Goal: Information Seeking & Learning: Find specific page/section

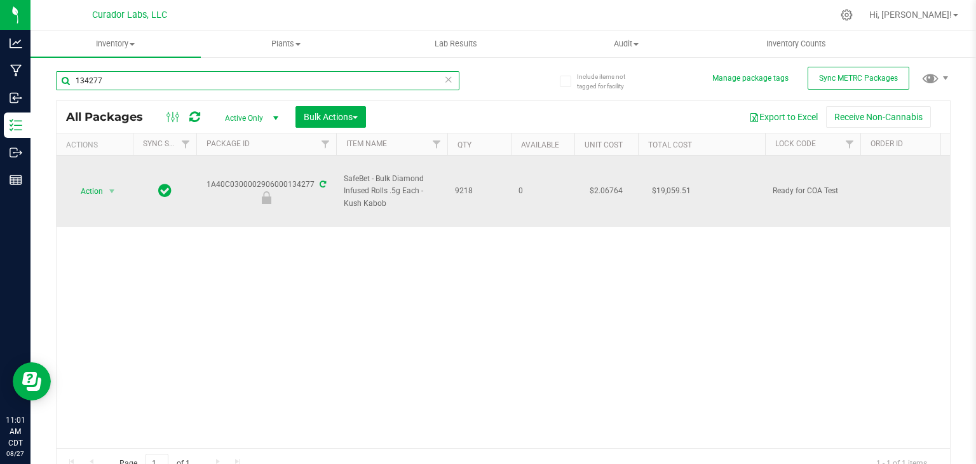
paste input "Brain Maze"
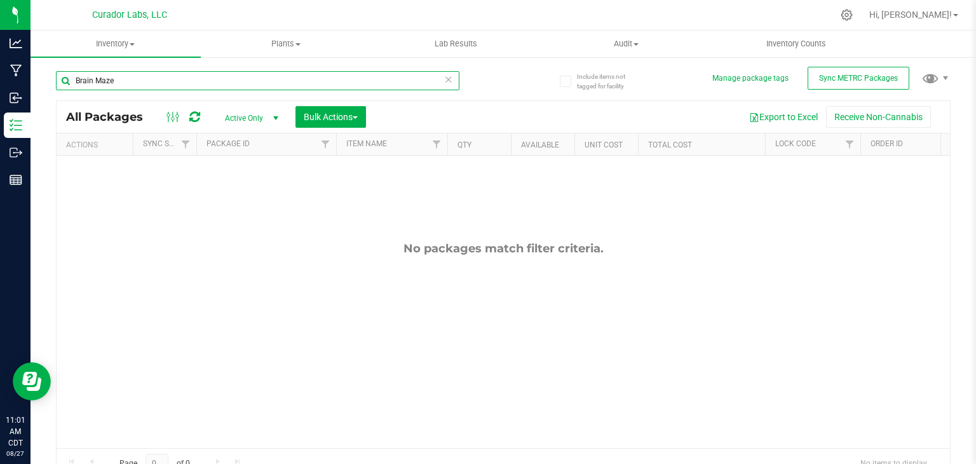
paste input "Durban Boogaloo"
paste input "Elusive"
paste input "Spun Sauc"
paste input "High Wired Haz"
paste input "text"
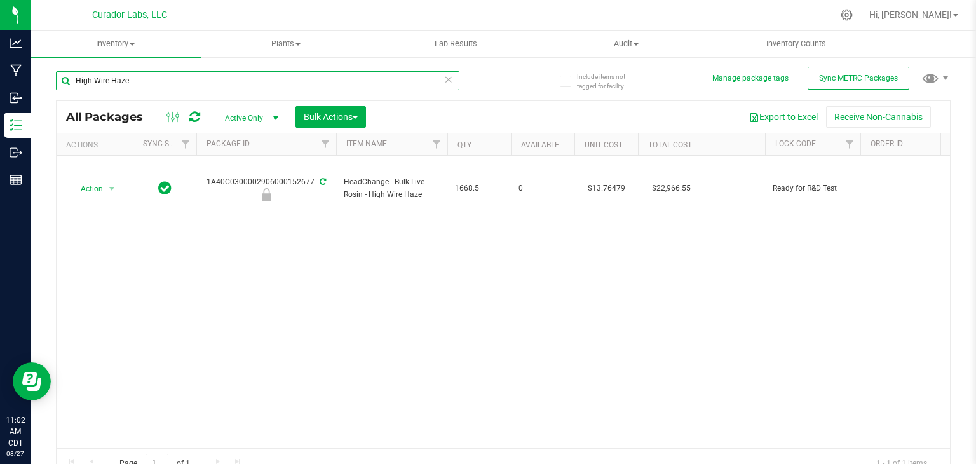
paste input "Papa Burger"
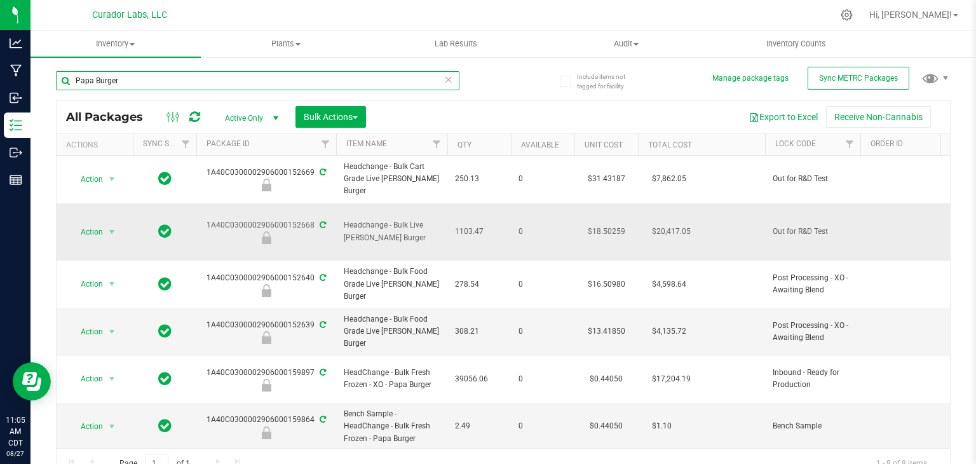
paste input "Terp Tickler ???"
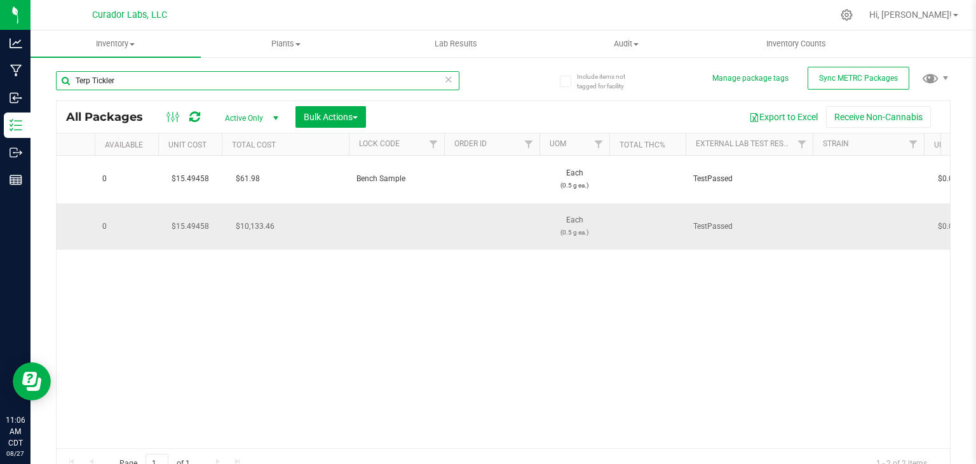
scroll to position [0, 420]
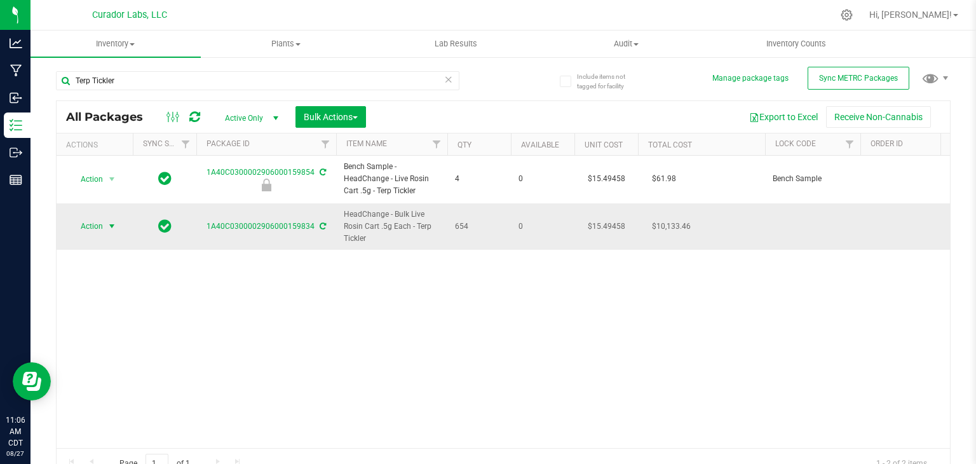
click at [102, 226] on span "Action" at bounding box center [86, 226] width 34 height 18
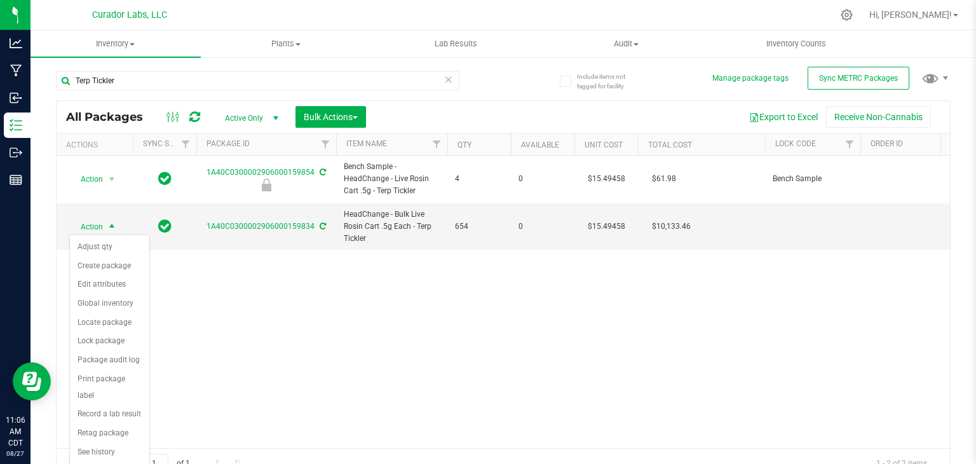
click at [241, 311] on div "Action Action Edit attributes Global inventory Locate package Package audit log…" at bounding box center [503, 302] width 893 height 292
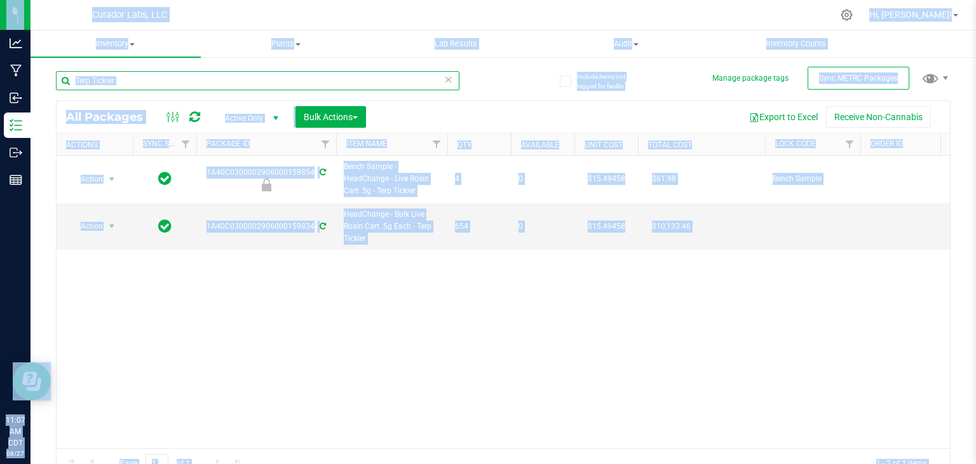
click at [142, 77] on input "Terp Tickler" at bounding box center [257, 80] width 403 height 19
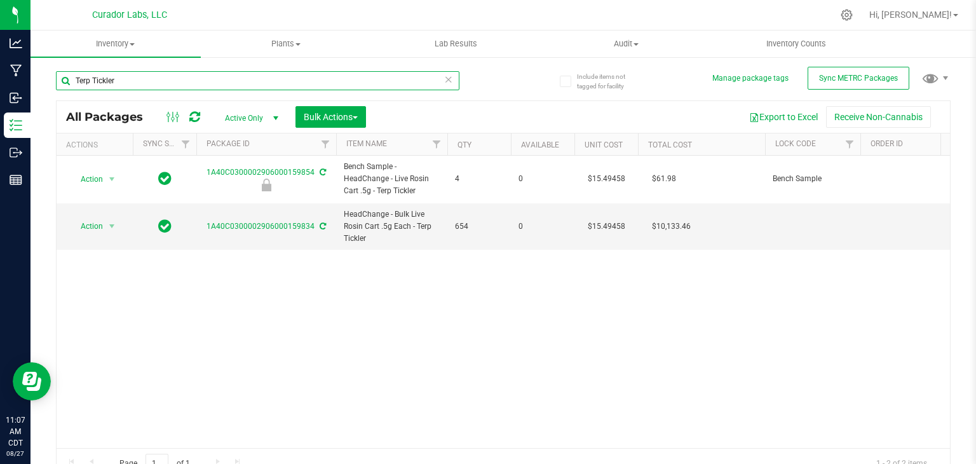
paste input "French 42"
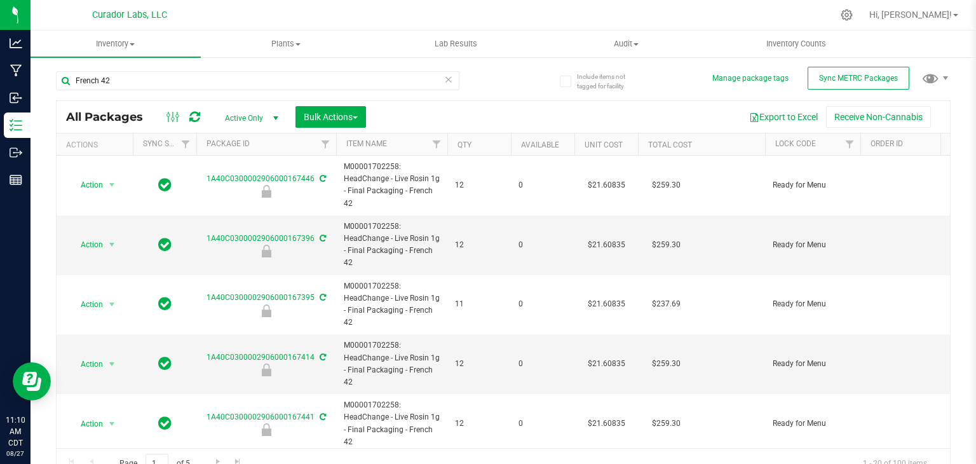
click at [483, 149] on th "Qty" at bounding box center [479, 144] width 64 height 22
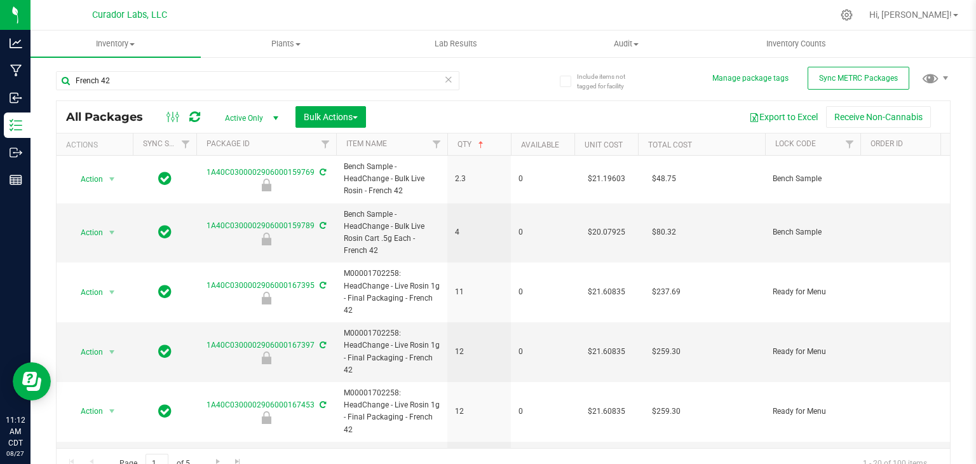
click at [483, 149] on th "Qty" at bounding box center [479, 144] width 64 height 22
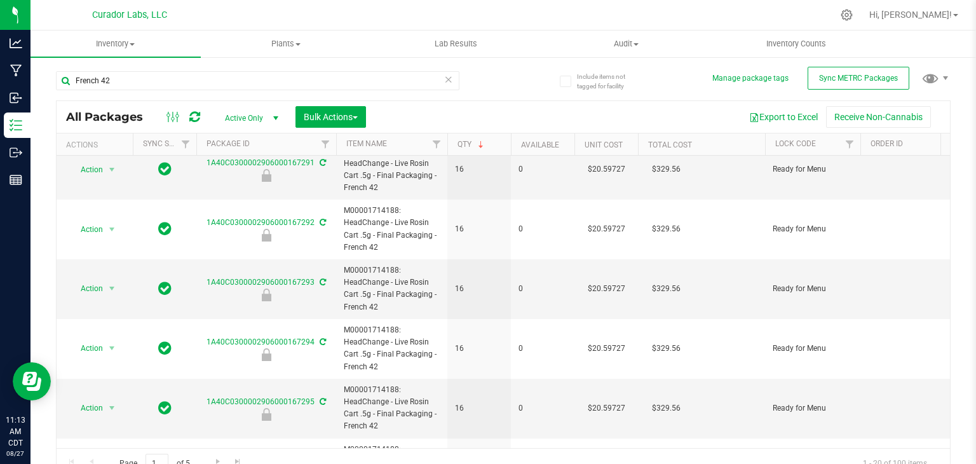
scroll to position [130, 0]
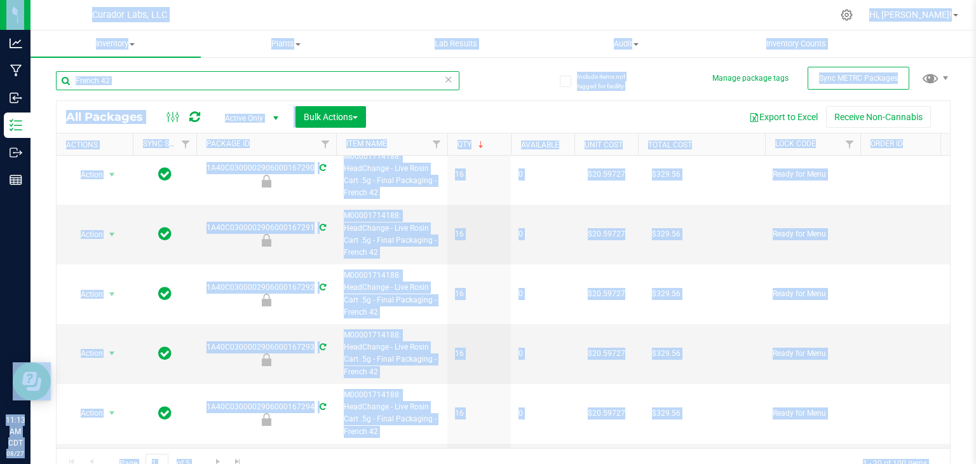
click at [169, 81] on input "French 42" at bounding box center [257, 80] width 403 height 19
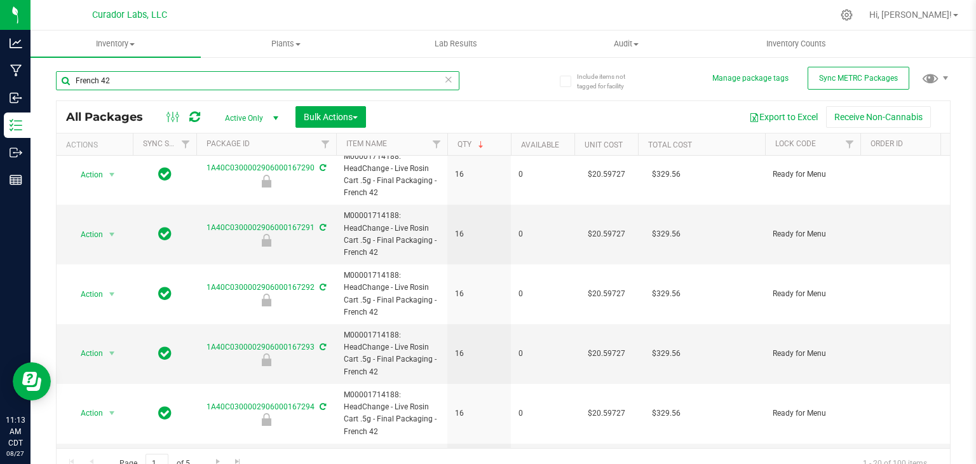
paste input "Phizzle"
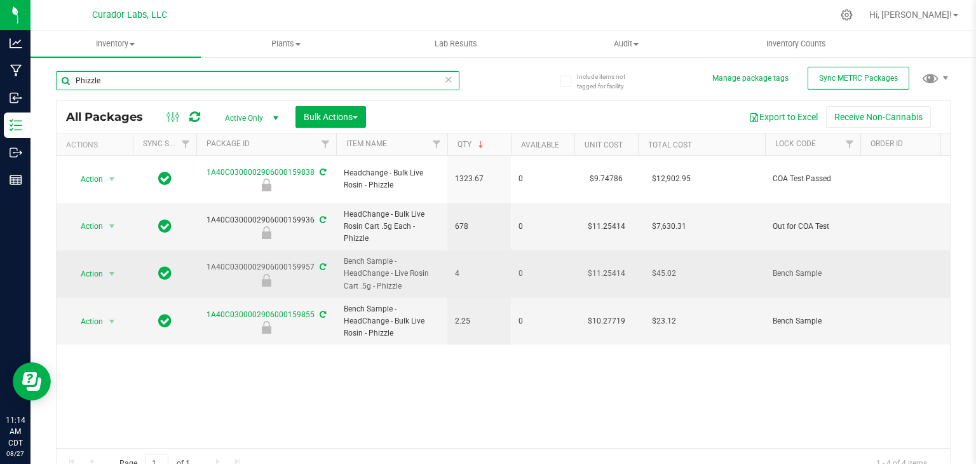
paste input "Funkenstein"
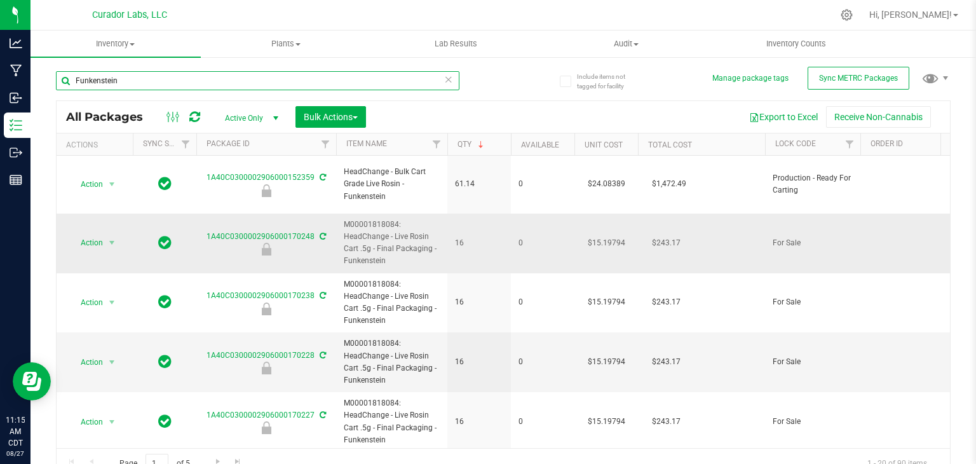
paste input "Galaxy Gush"
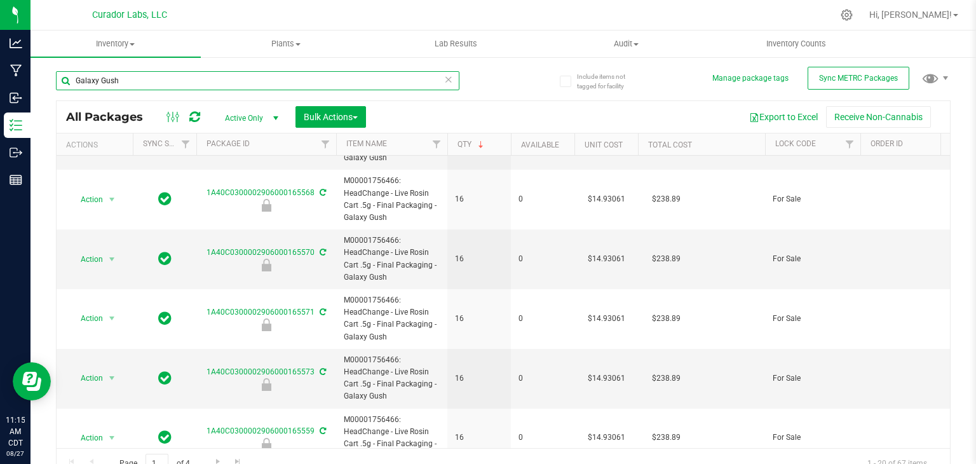
scroll to position [906, 0]
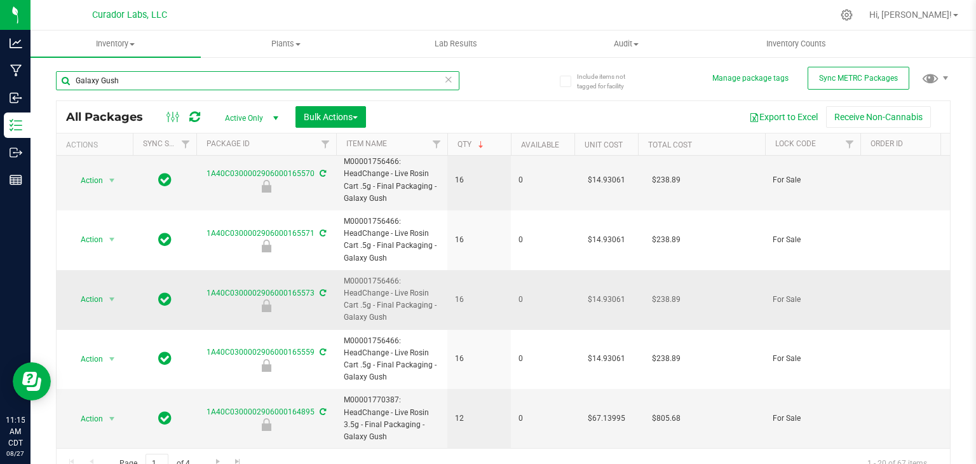
paste input "Nebula Nectar"
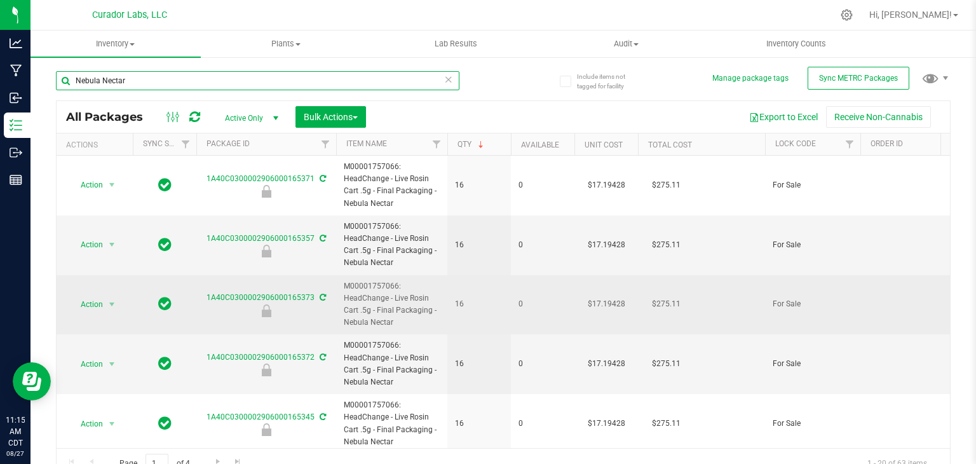
paste input "Dub Trop"
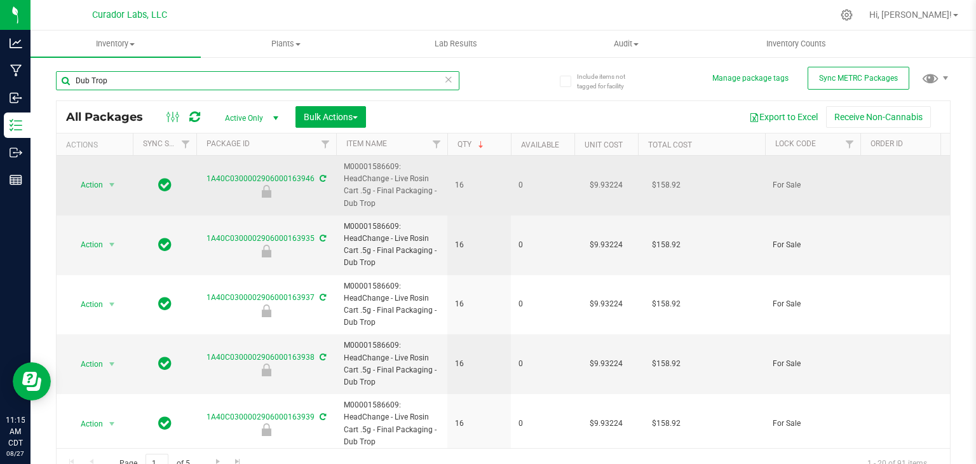
paste input "CrypDoh (Dabs Only)"
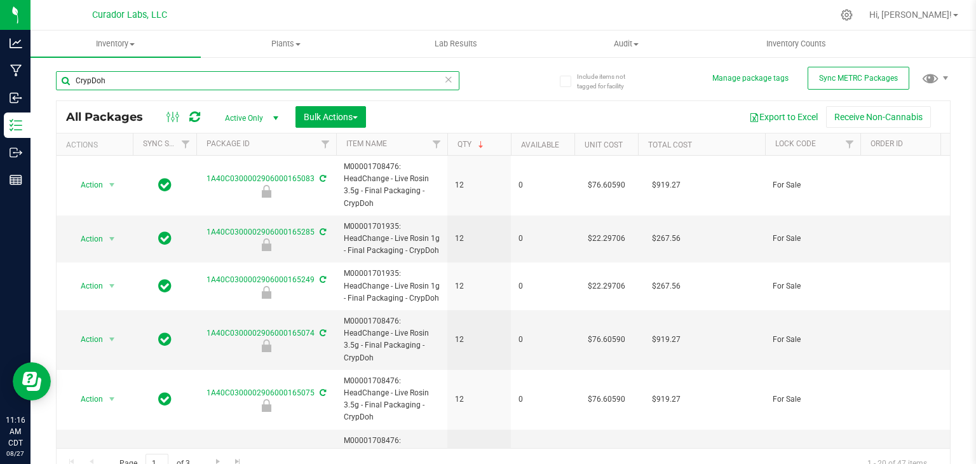
paste input "Tropelation"
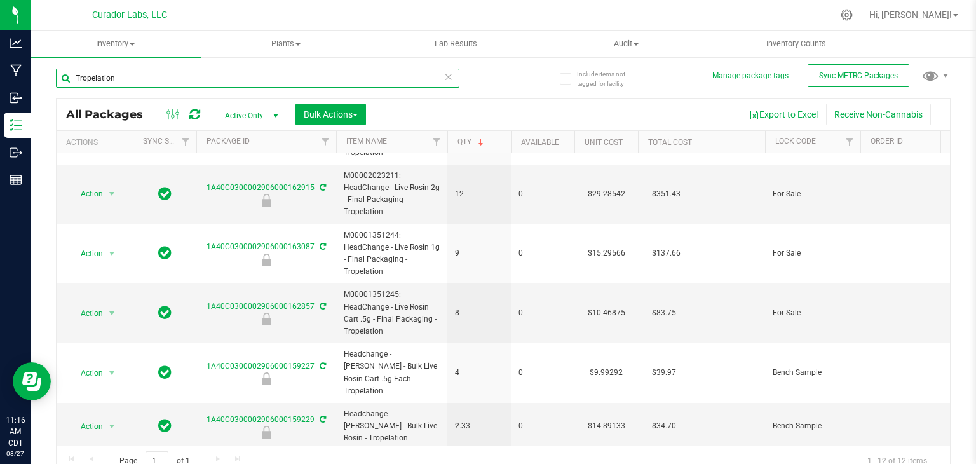
scroll to position [2, 0]
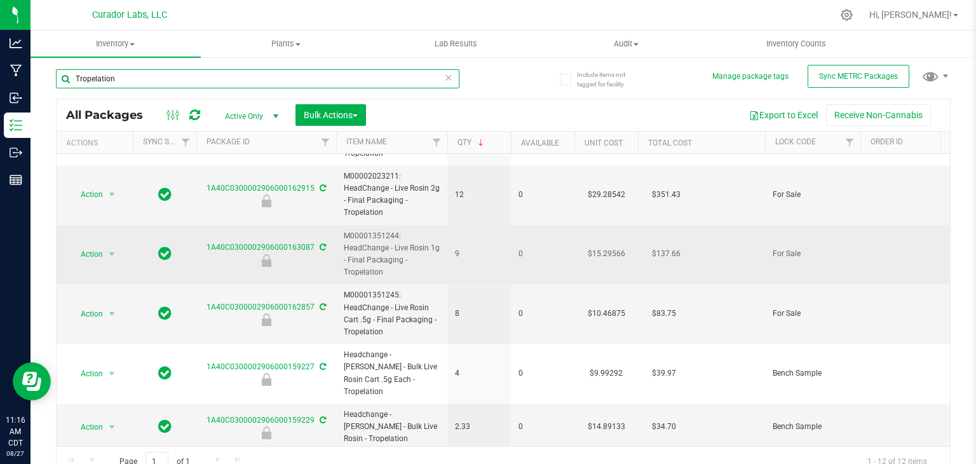
paste input "Crystal Vis"
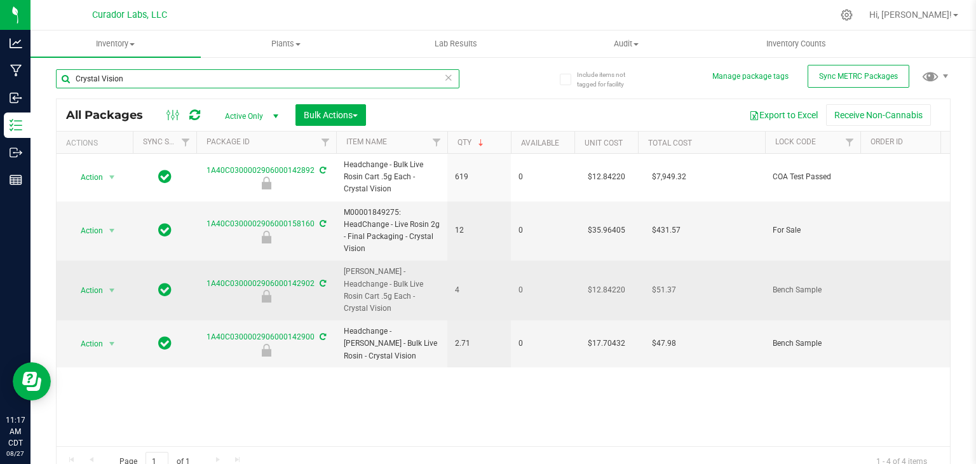
paste input "Sour Space Suit"
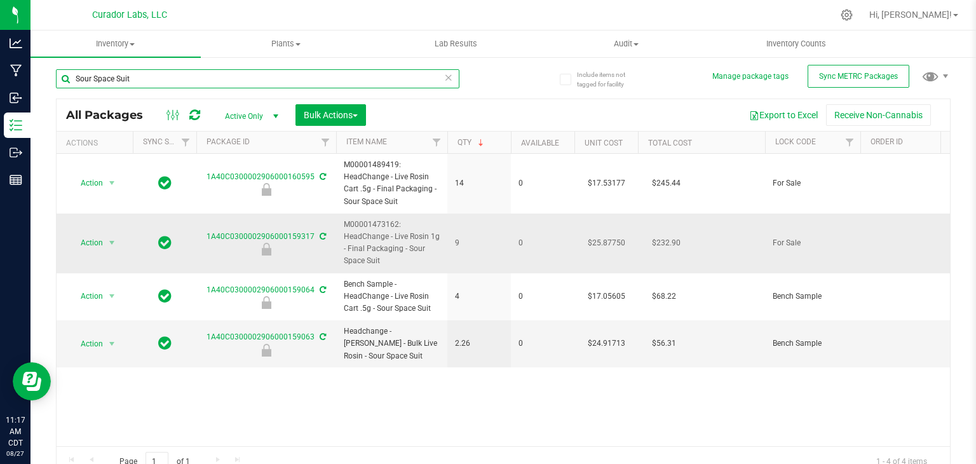
paste input "Fee Fi Fo"
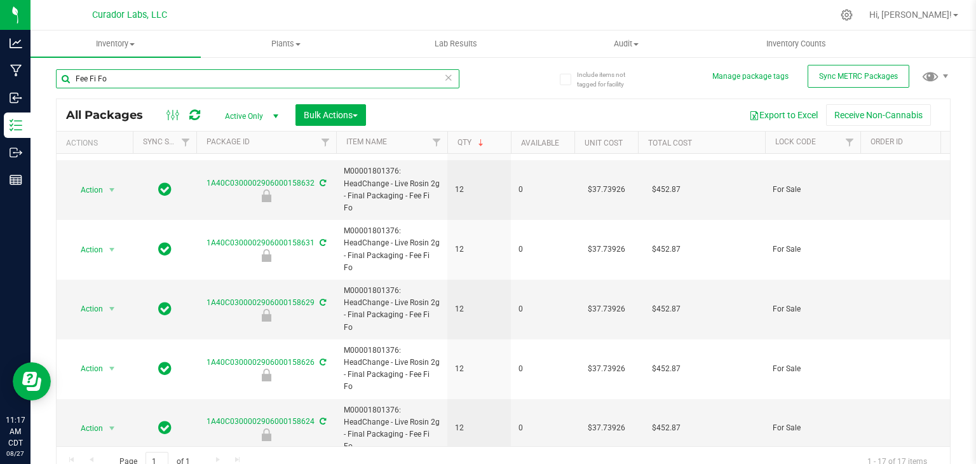
scroll to position [544, 0]
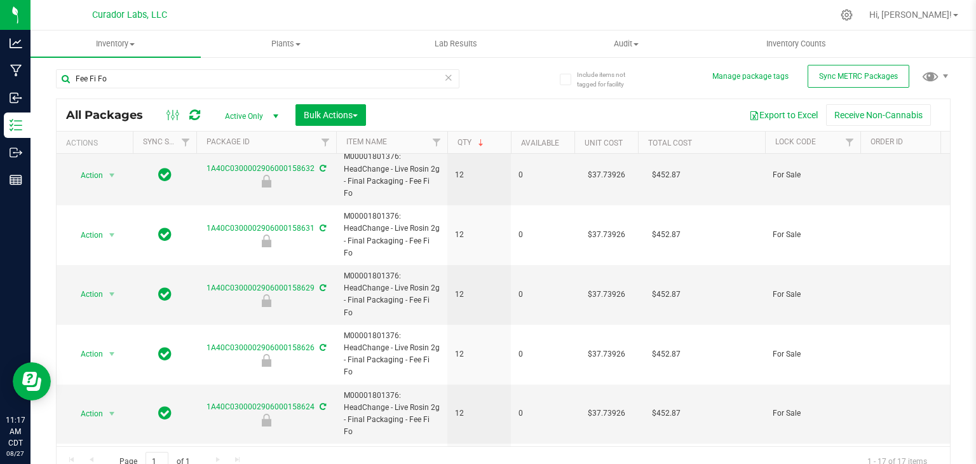
click at [499, 407] on span "12" at bounding box center [479, 413] width 48 height 12
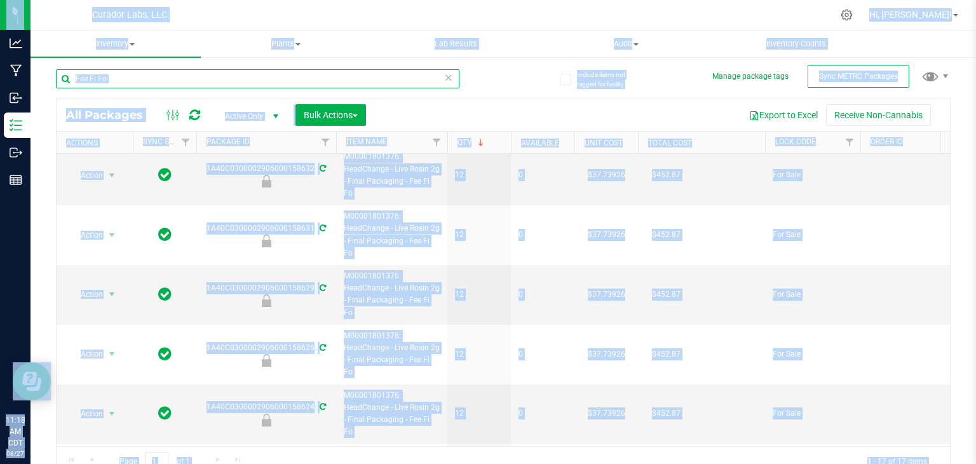
click at [386, 79] on input "Fee Fi Fo" at bounding box center [257, 78] width 403 height 19
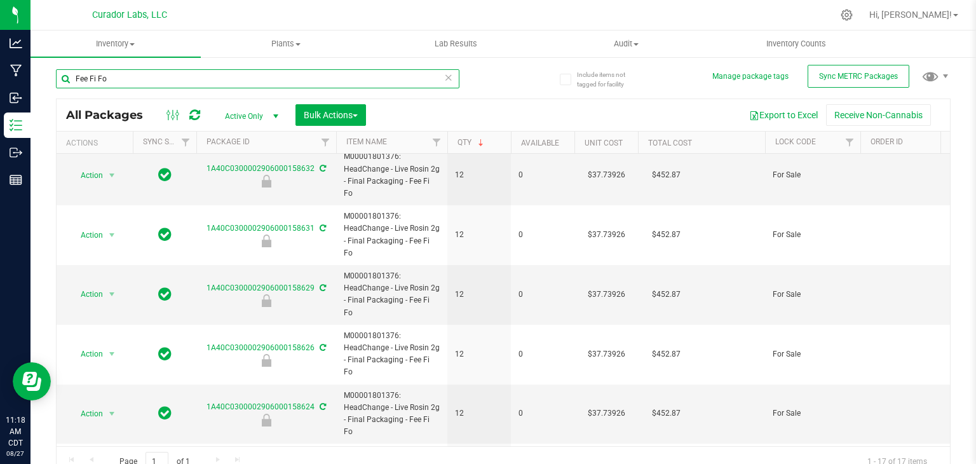
paste input "Disco Funk All going to cart"
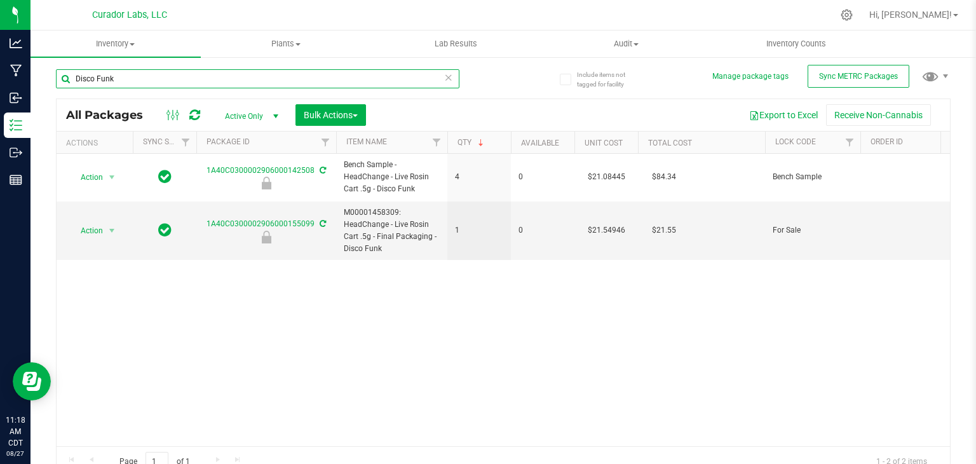
paste input "Enforcer"
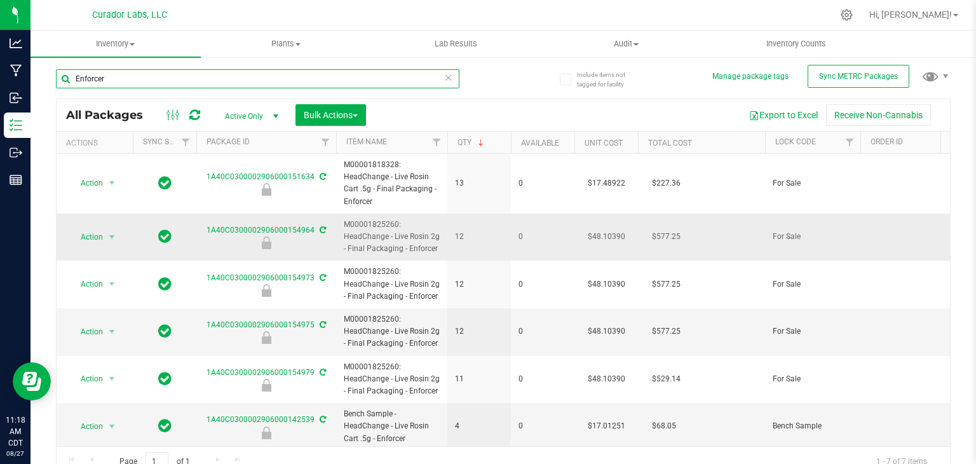
paste input "Guavalution"
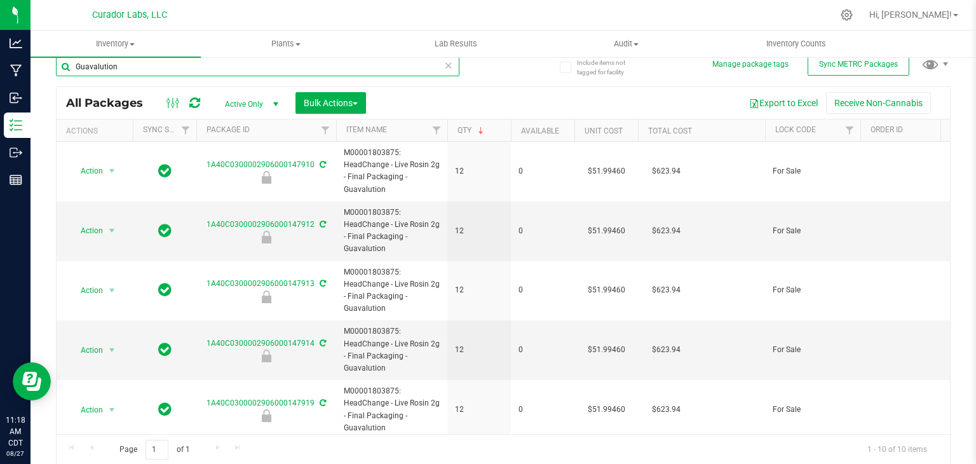
type input "Guavalution"
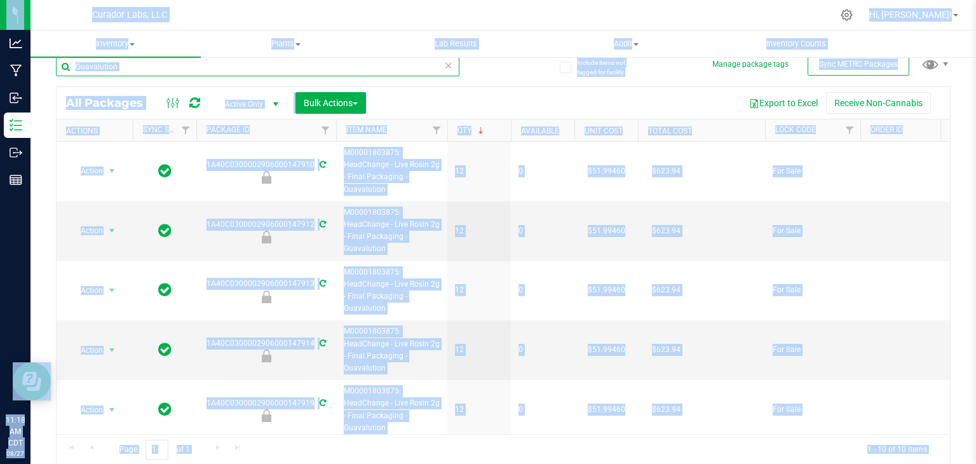
click at [359, 59] on input "Guavalution" at bounding box center [257, 66] width 403 height 19
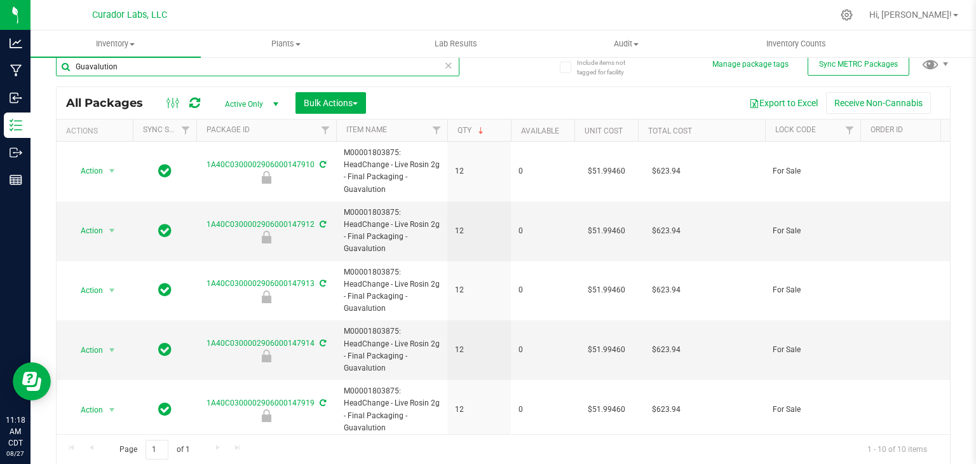
paste input "Super Boof"
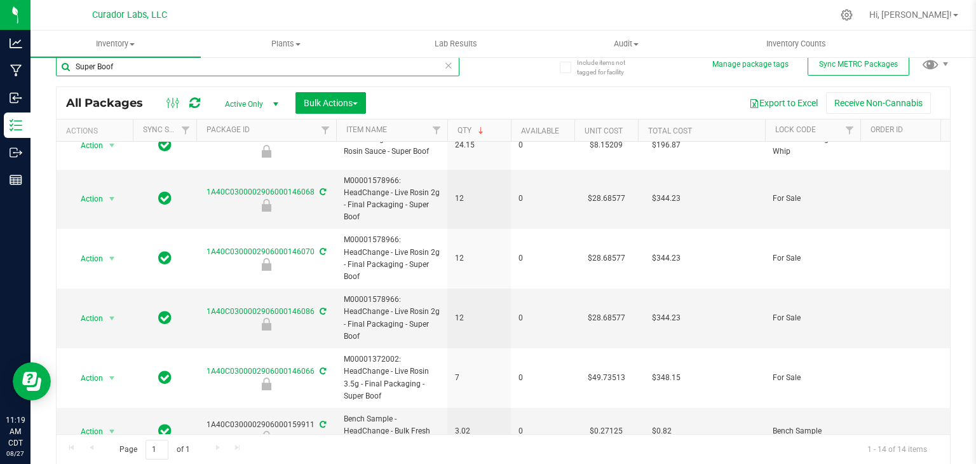
scroll to position [198, 0]
paste input "[DEMOGRAPHIC_DATA][PERSON_NAME]"
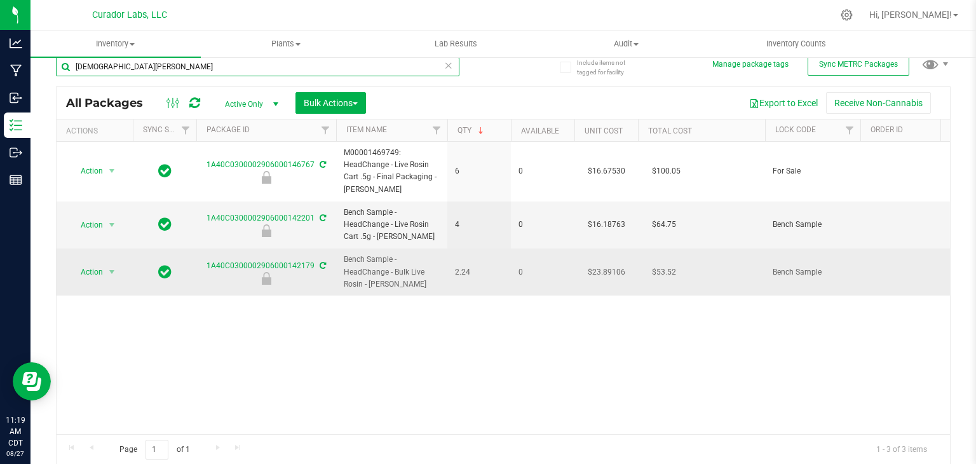
paste input "Isotropic"
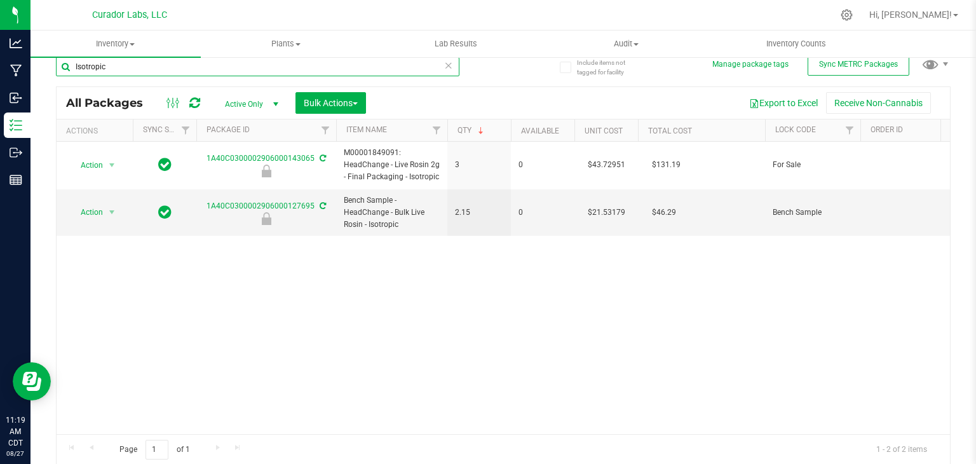
paste input "Zkittleberry"
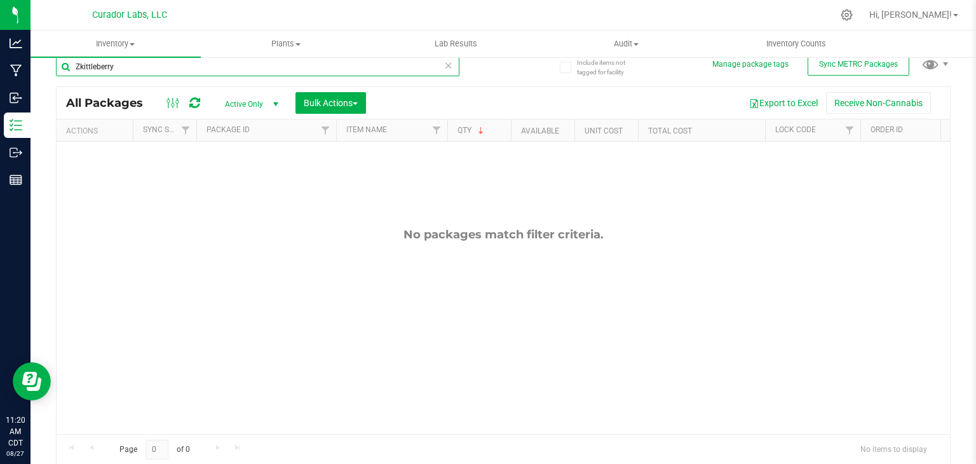
paste input "[PERSON_NAME] Blastoff"
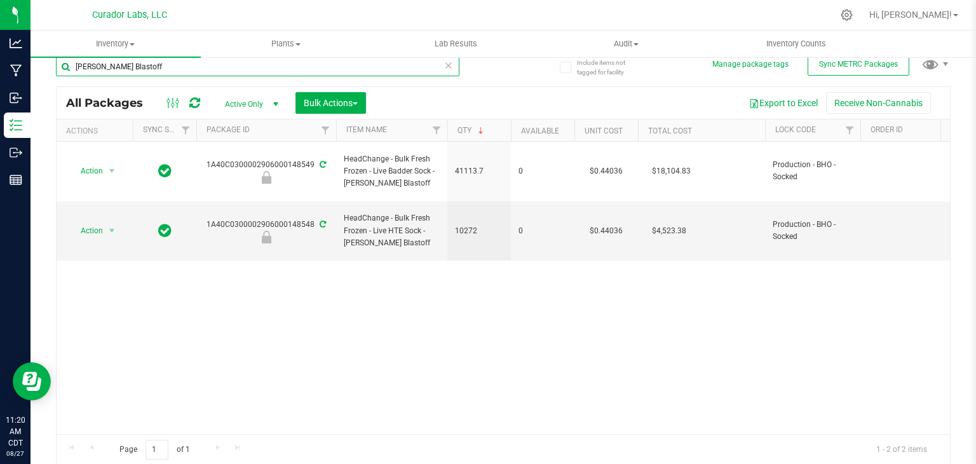
paste input "Orange Kush Theory"
paste input "Funky Pajamas"
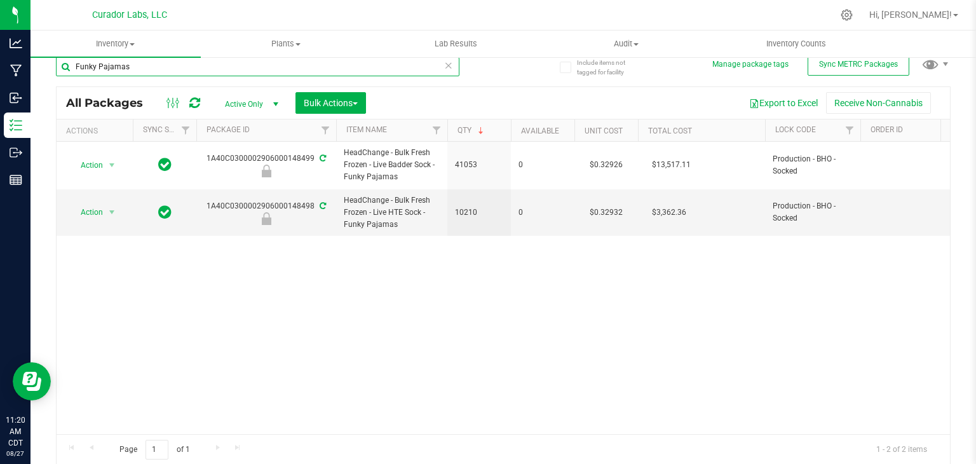
paste input "Red Vestido"
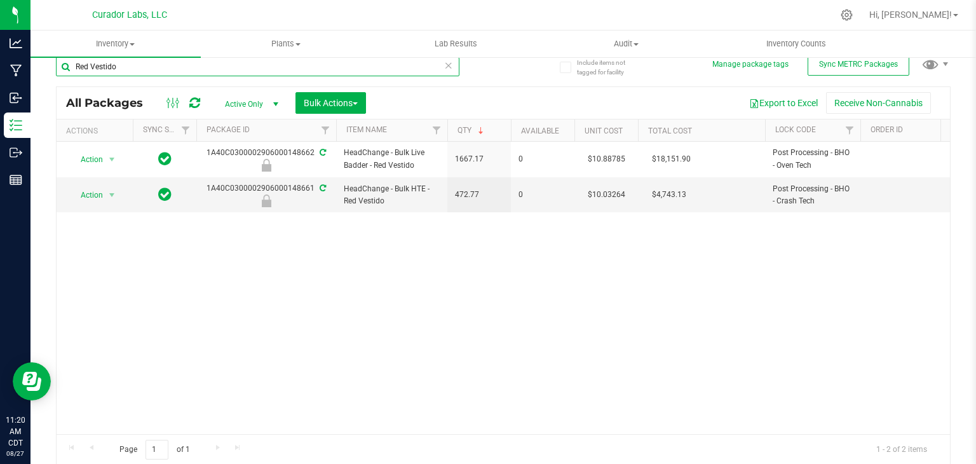
paste input "Diesel Weasel"
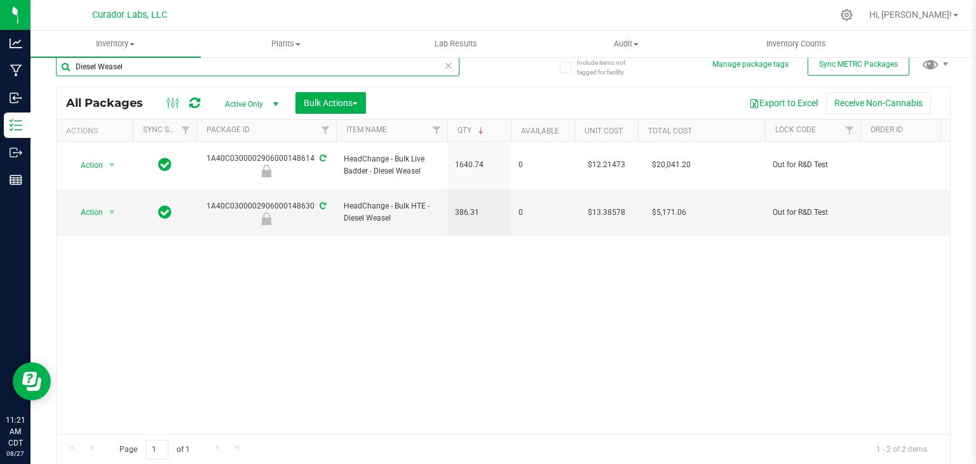
paste input "Traffic Jam"
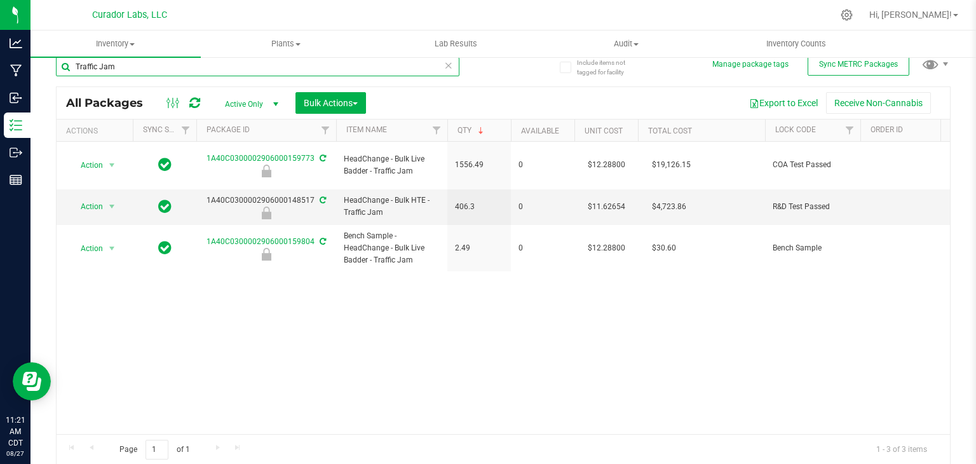
paste input "Kool Aid Terp Test"
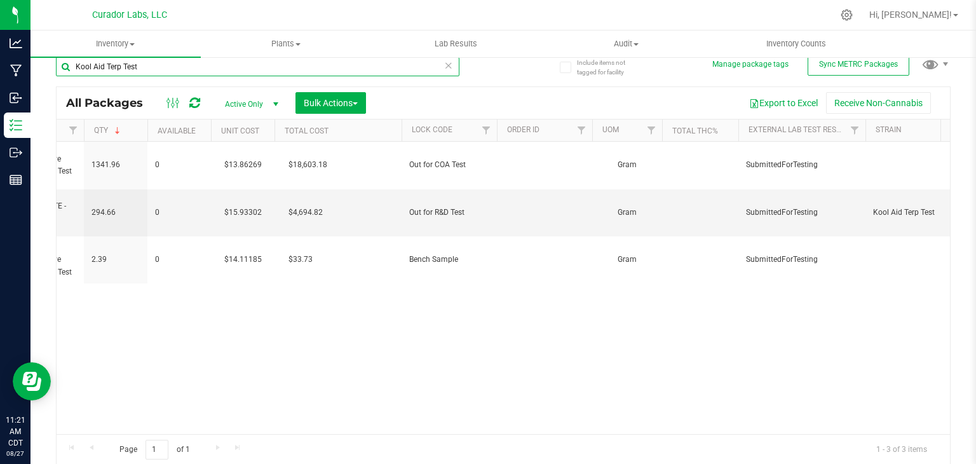
scroll to position [0, 75]
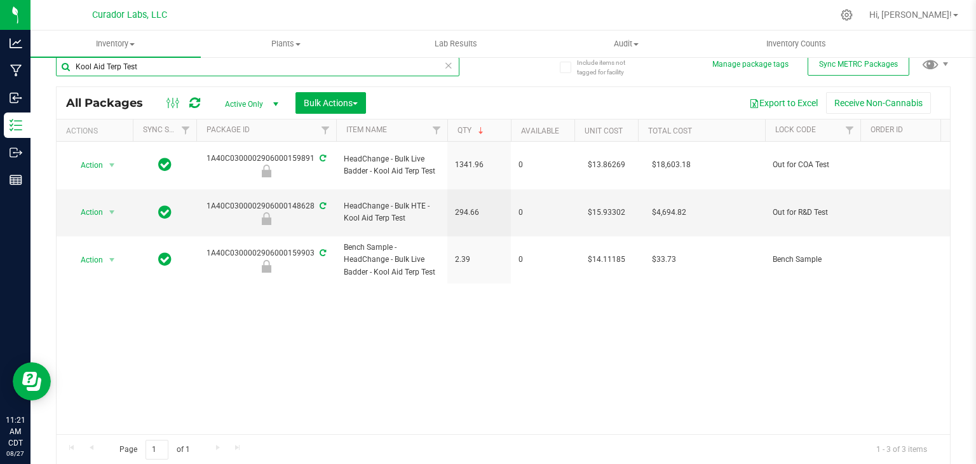
paste input "Bubbas Graveyard"
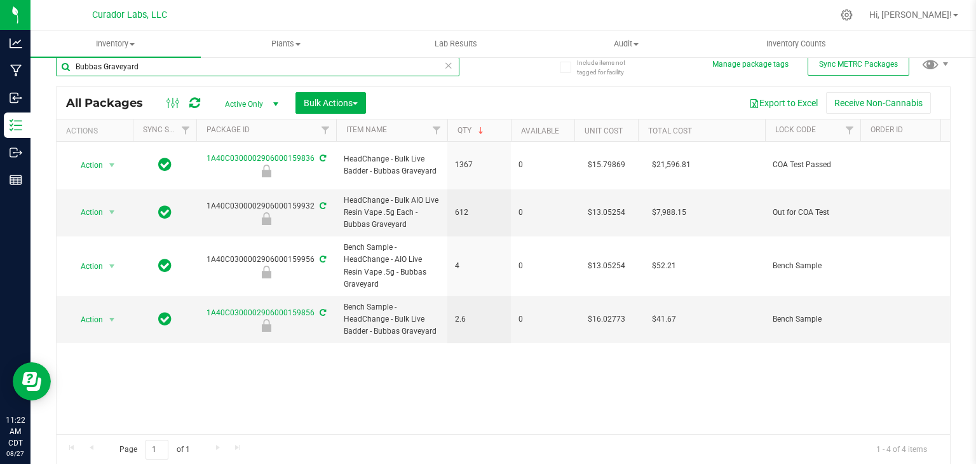
paste input "Zkatalites"
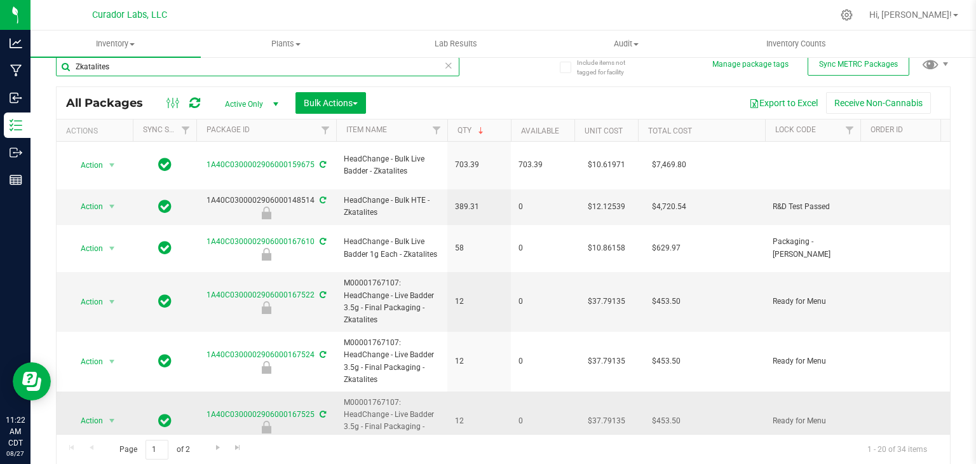
paste input "Dawn's Cherry Limeade #44"
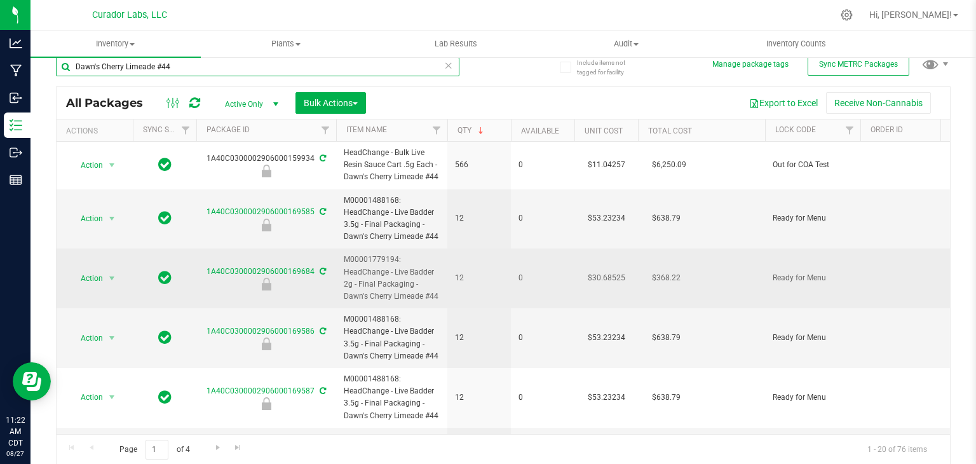
paste input "Mezcaline"
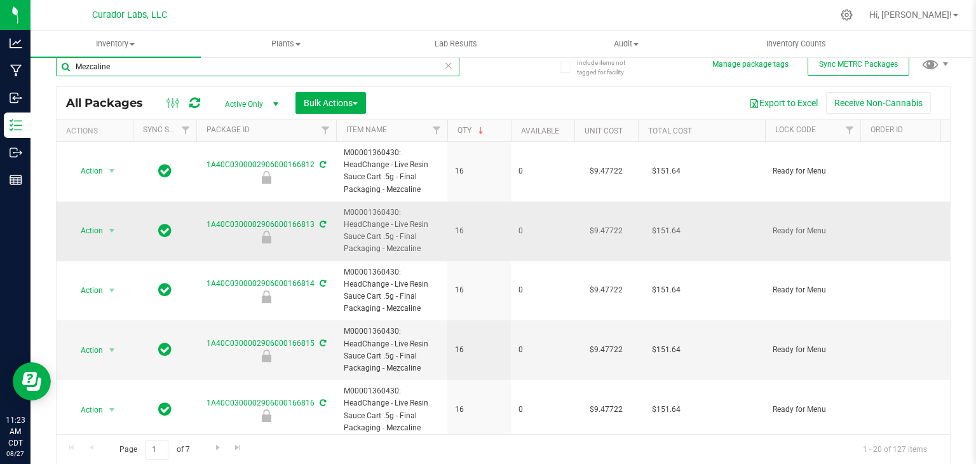
paste input "Superman Punch"
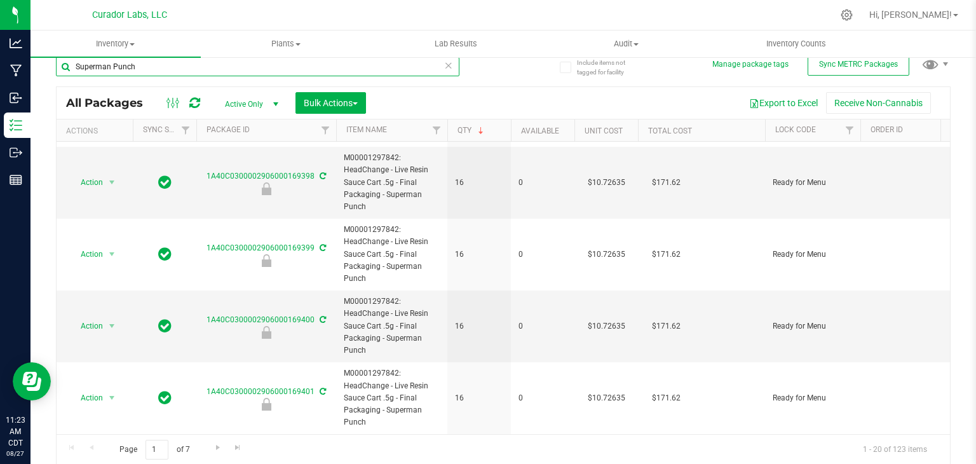
scroll to position [1150, 0]
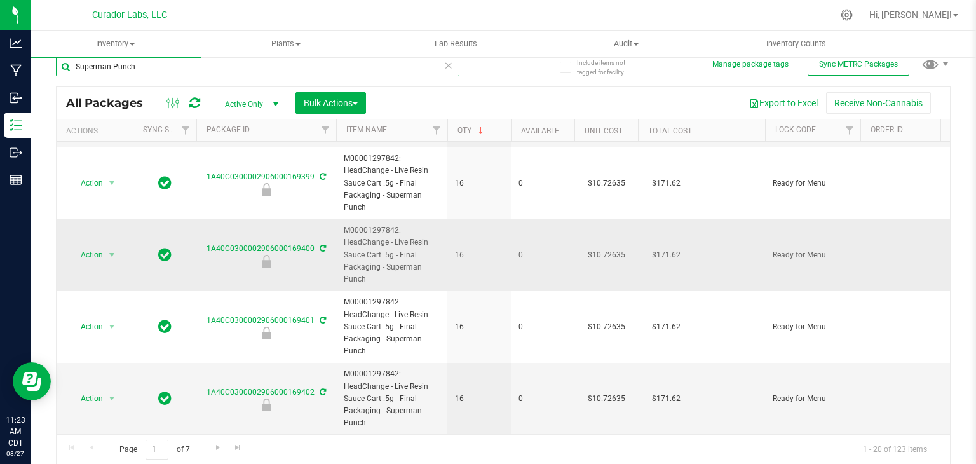
paste input "afeBet FECO"
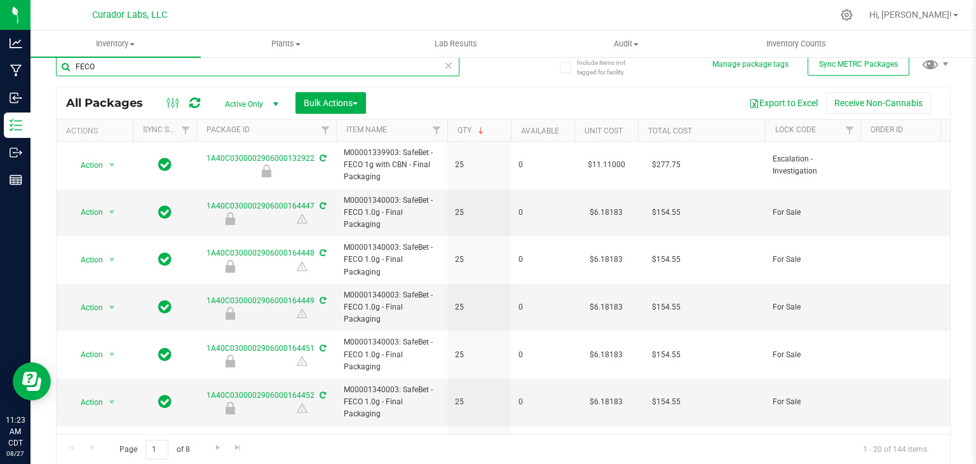
click at [309, 69] on input "FECO" at bounding box center [257, 66] width 403 height 19
paste input "Cabana Mane"
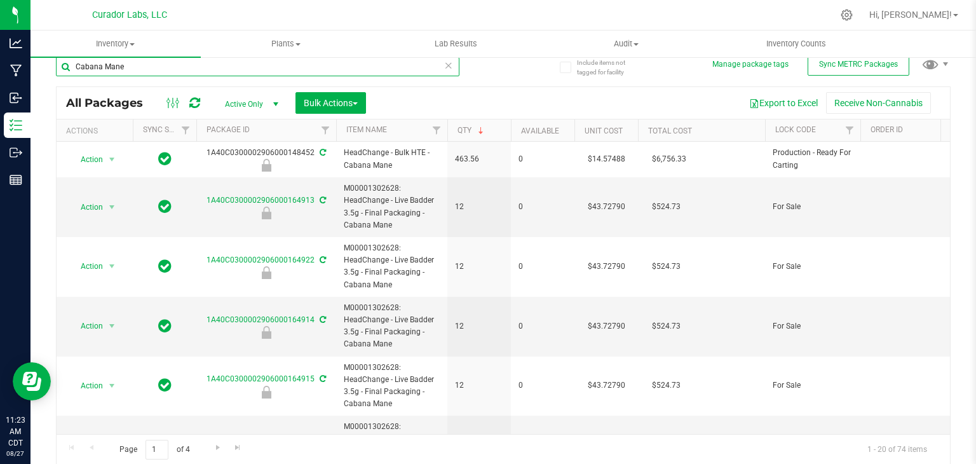
paste input "Terp Guru"
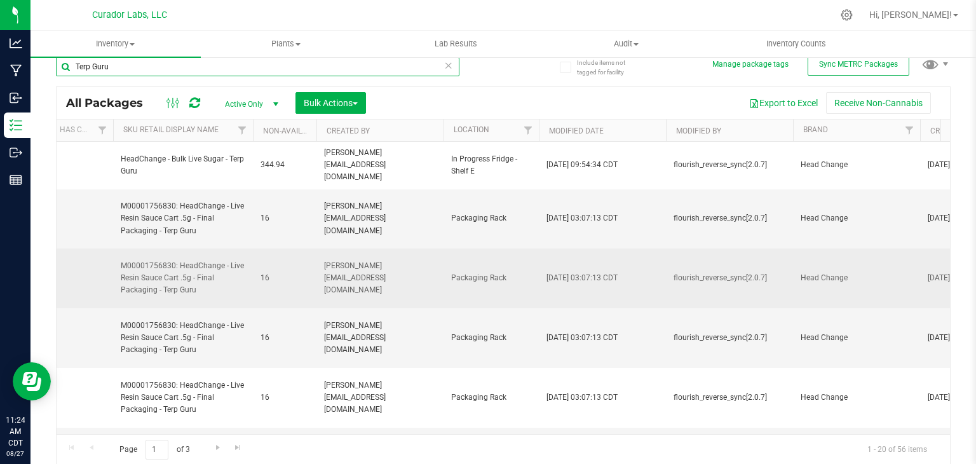
scroll to position [0, 2533]
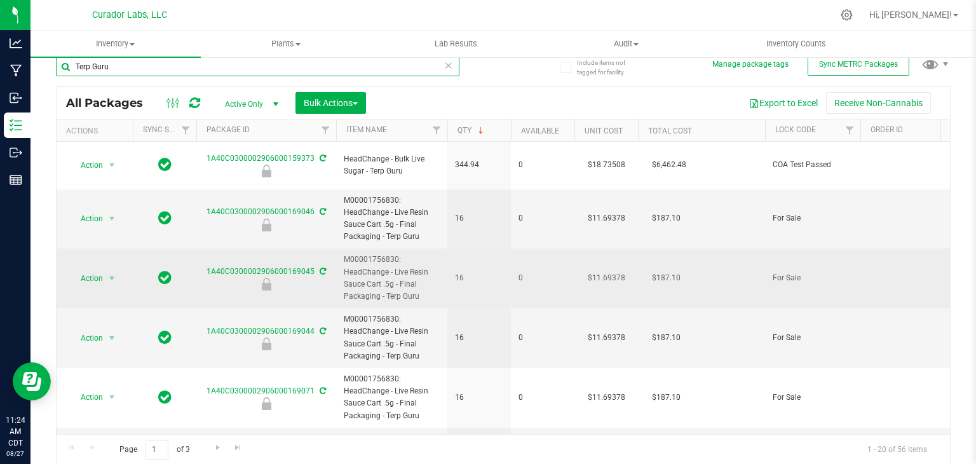
paste input "Koolade & Colodas"
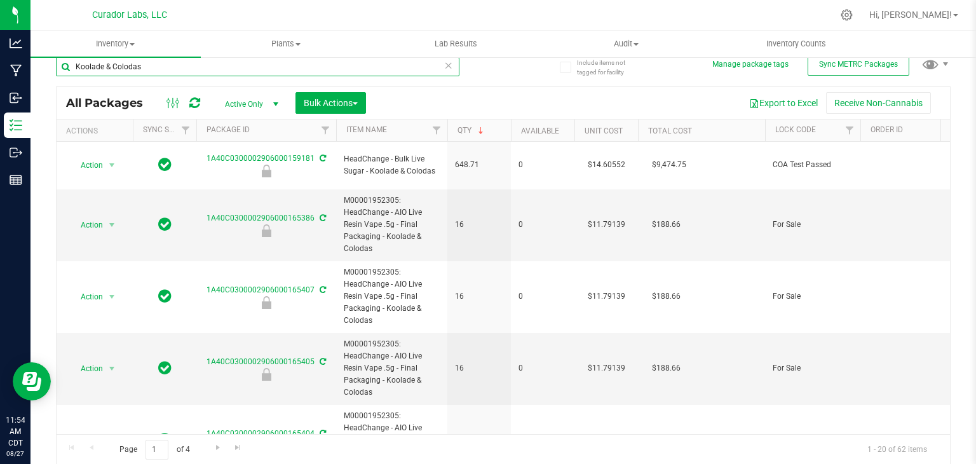
type input "Koolade & Colodas"
